Goal: Download file/media

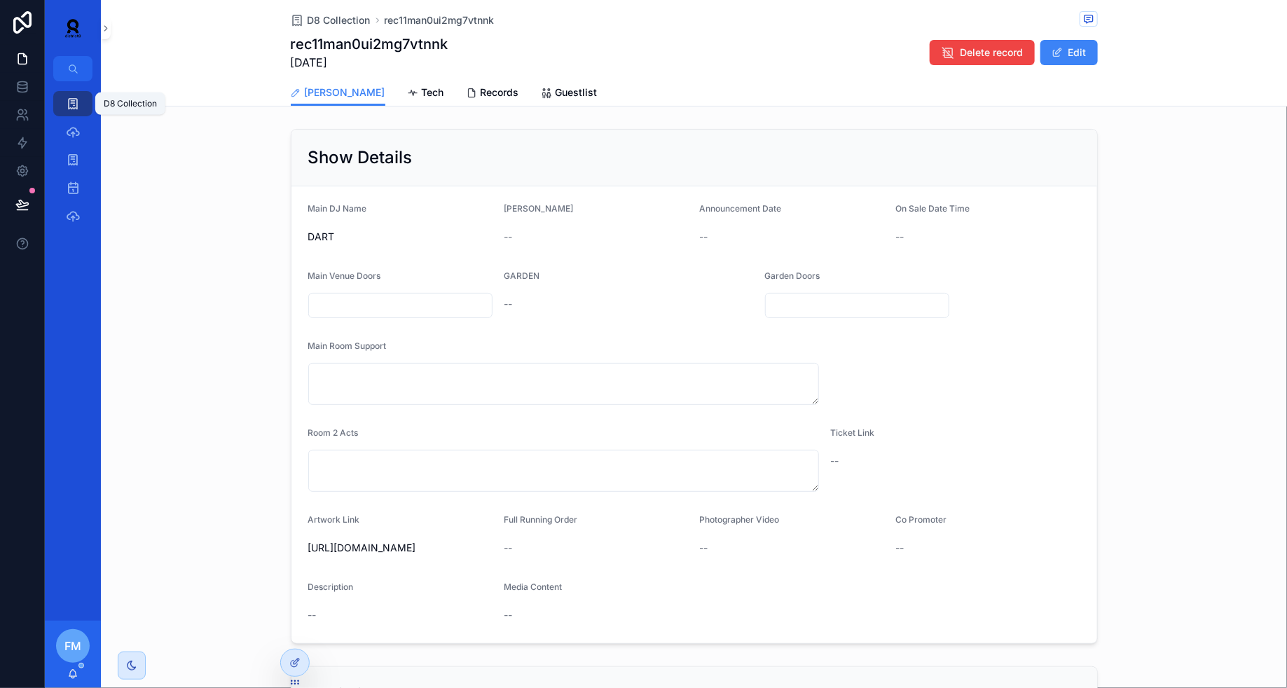
click at [71, 101] on icon "scrollable content" at bounding box center [73, 104] width 14 height 14
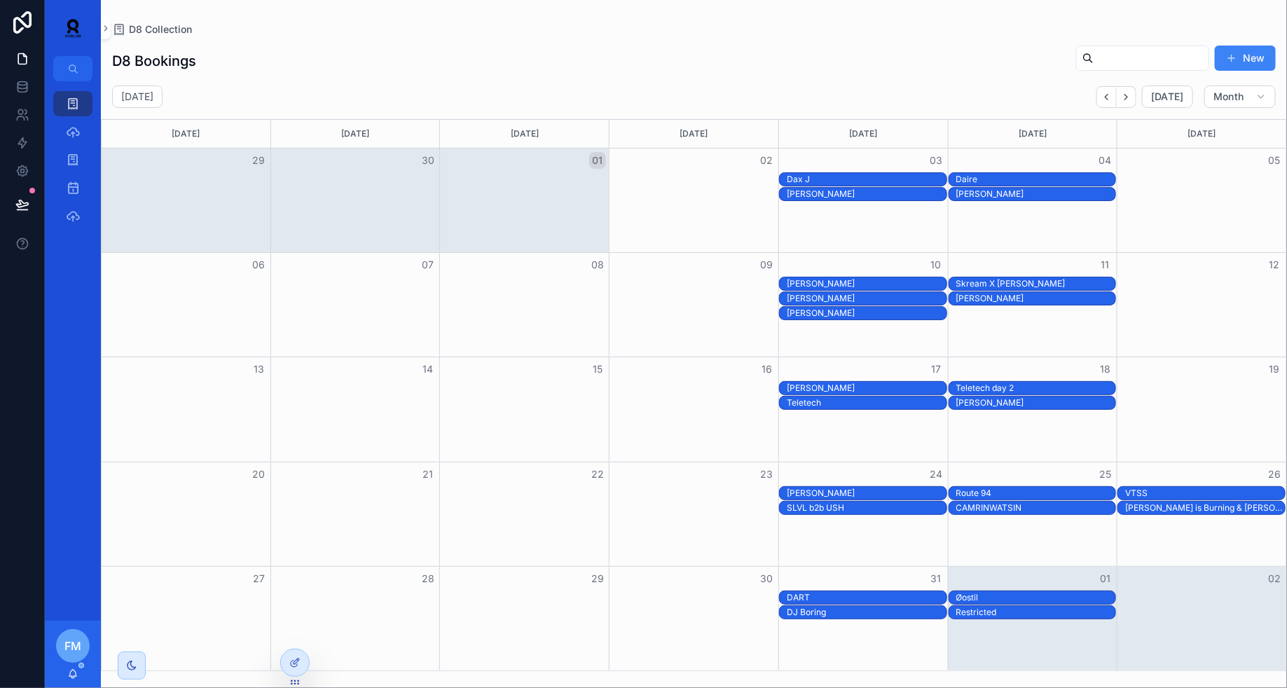
click at [905, 279] on div "[PERSON_NAME]" at bounding box center [867, 283] width 160 height 11
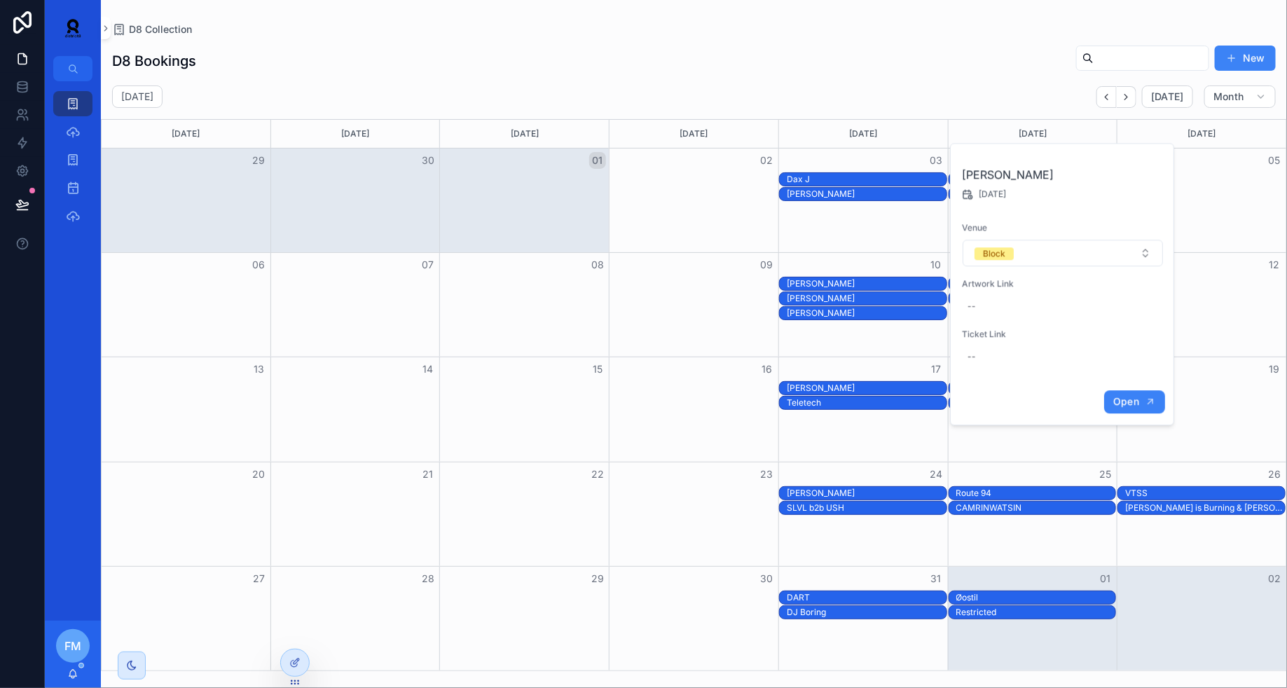
click at [1118, 400] on span "Open" at bounding box center [1126, 401] width 26 height 13
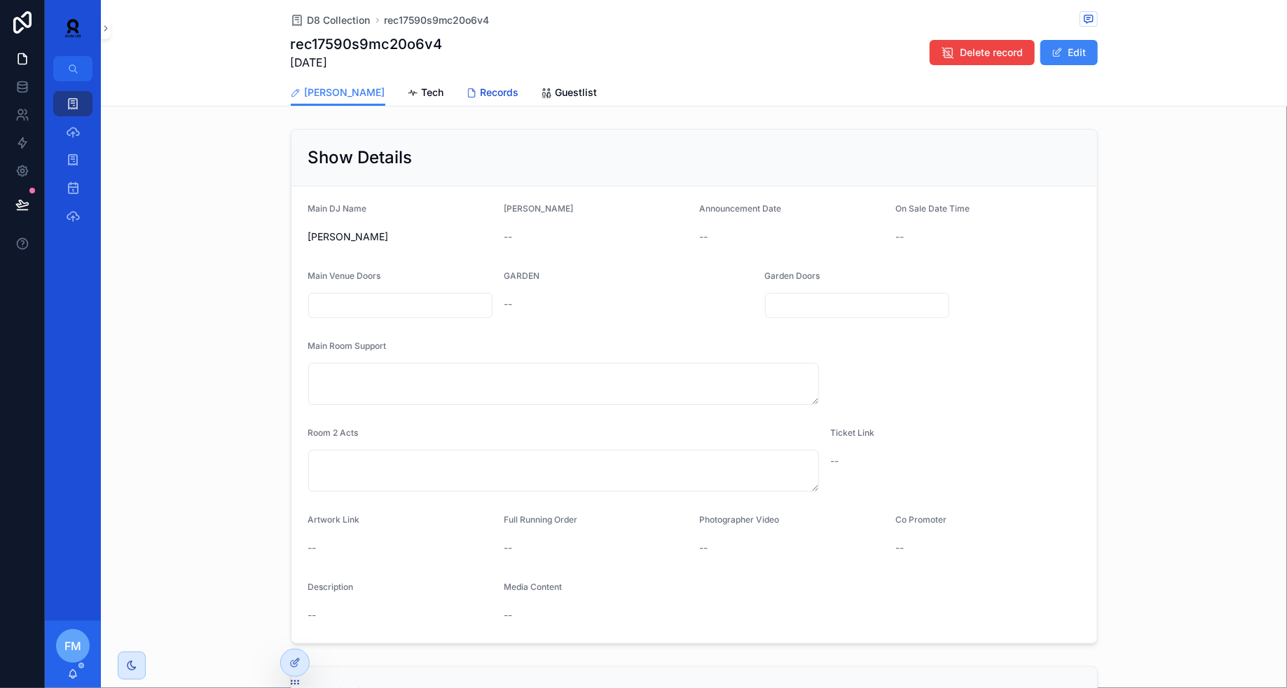
click at [481, 92] on span "Records" at bounding box center [500, 92] width 39 height 14
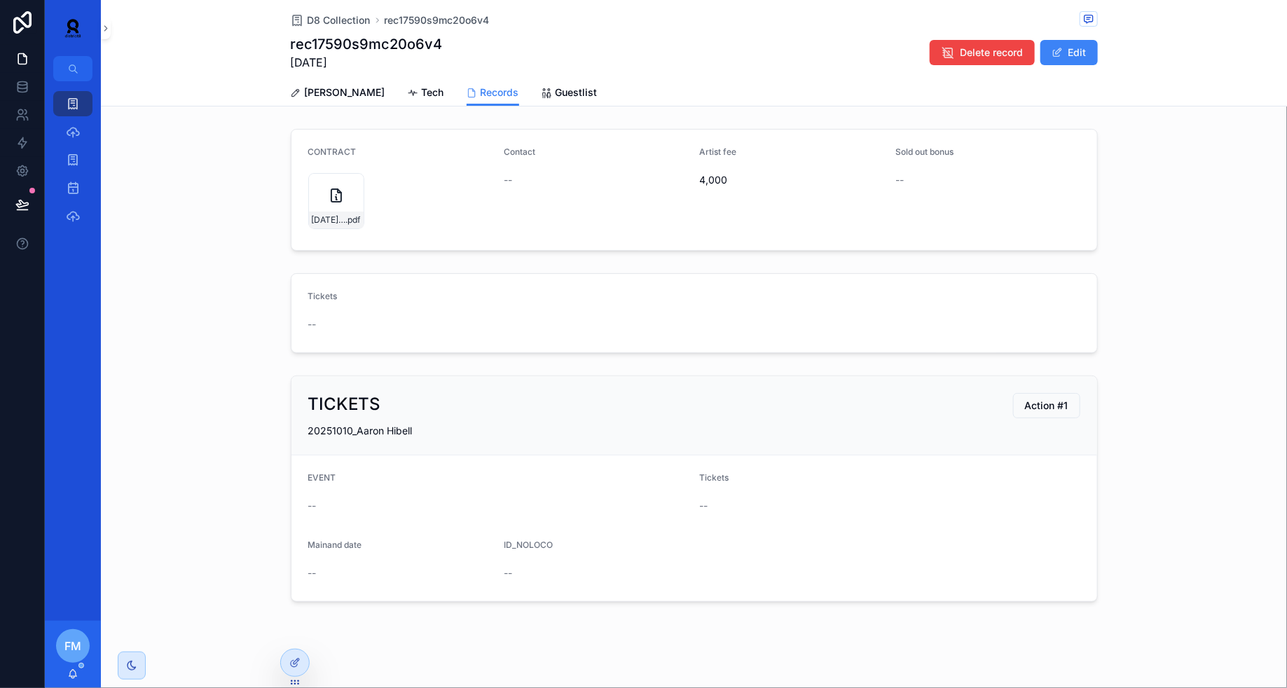
click at [303, 212] on form "CONTRACT [DATE]---[PERSON_NAME]---block,-[GEOGRAPHIC_DATA],-[GEOGRAPHIC_DATA]-(…" at bounding box center [694, 190] width 806 height 121
click at [317, 212] on div "[DATE]---[PERSON_NAME]---block,-[GEOGRAPHIC_DATA],-[GEOGRAPHIC_DATA]-(1) .pdf" at bounding box center [336, 220] width 55 height 17
